Goal: Go to known website: Access a specific website the user already knows

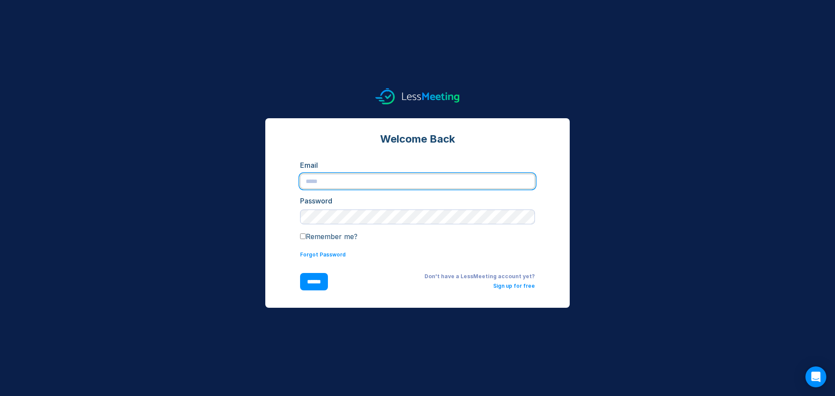
type input "**********"
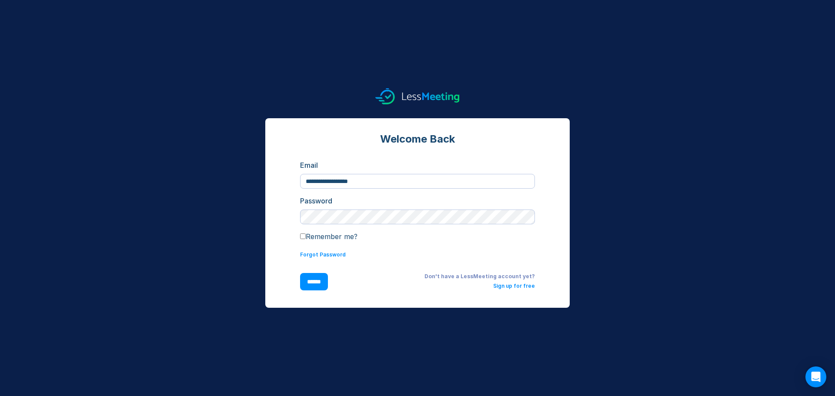
click at [325, 284] on input "******" at bounding box center [314, 281] width 28 height 17
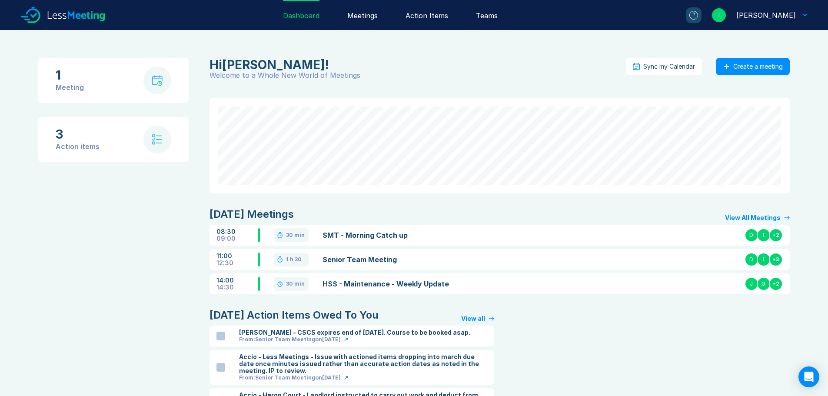
click at [359, 258] on link "Senior Team Meeting" at bounding box center [417, 259] width 189 height 10
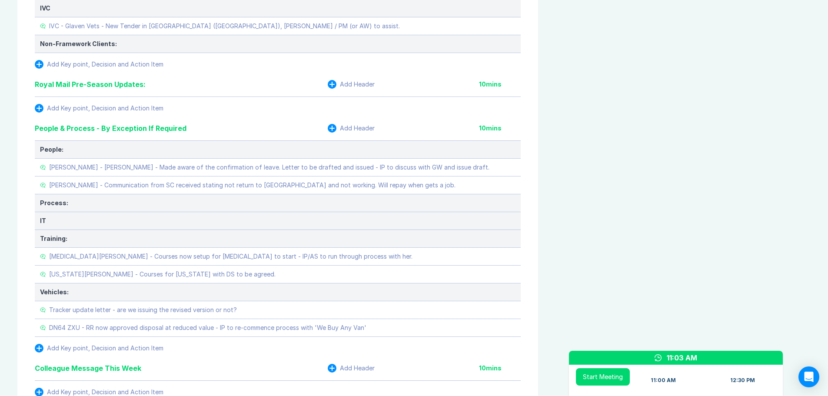
scroll to position [783, 0]
